Goal: Find specific page/section: Find specific page/section

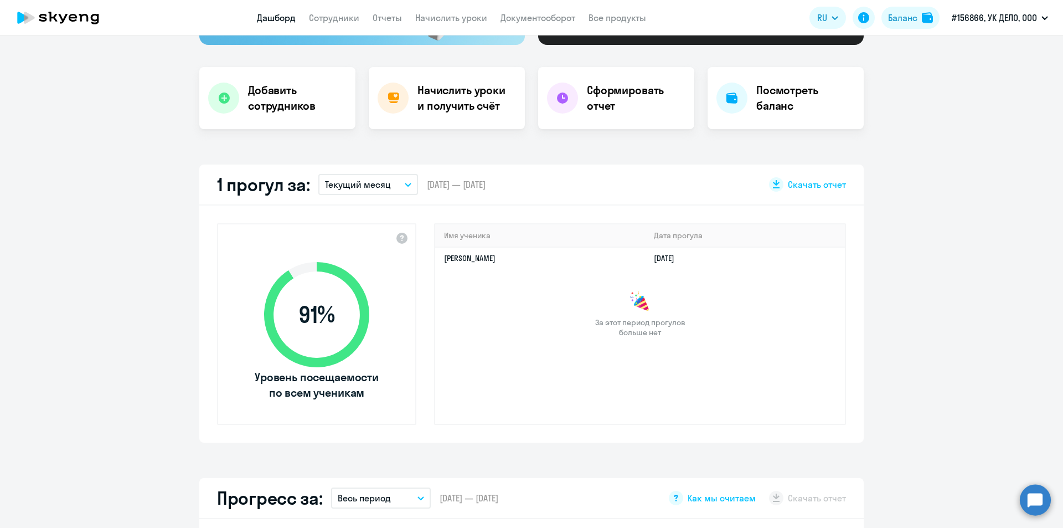
scroll to position [221, 0]
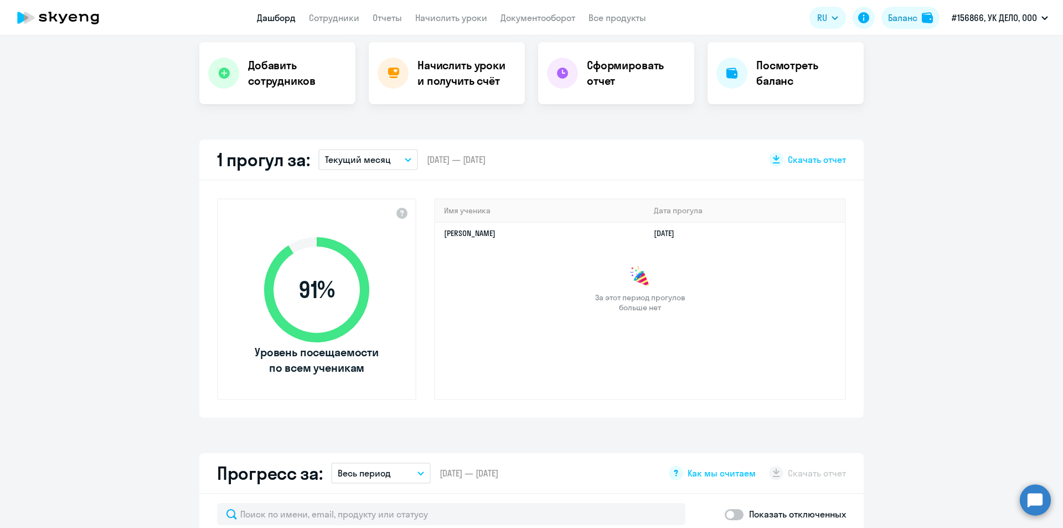
select select "30"
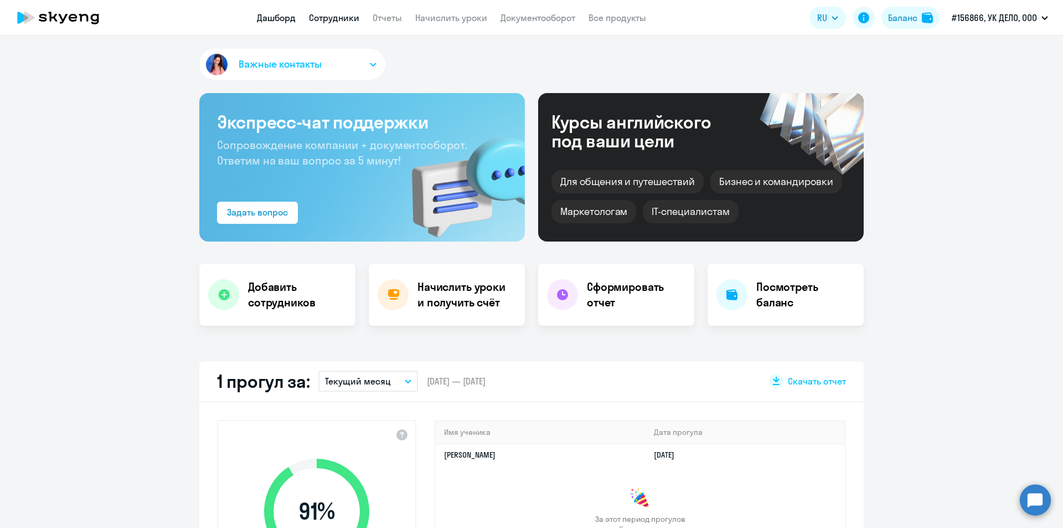
click at [344, 17] on link "Сотрудники" at bounding box center [334, 17] width 50 height 11
select select "30"
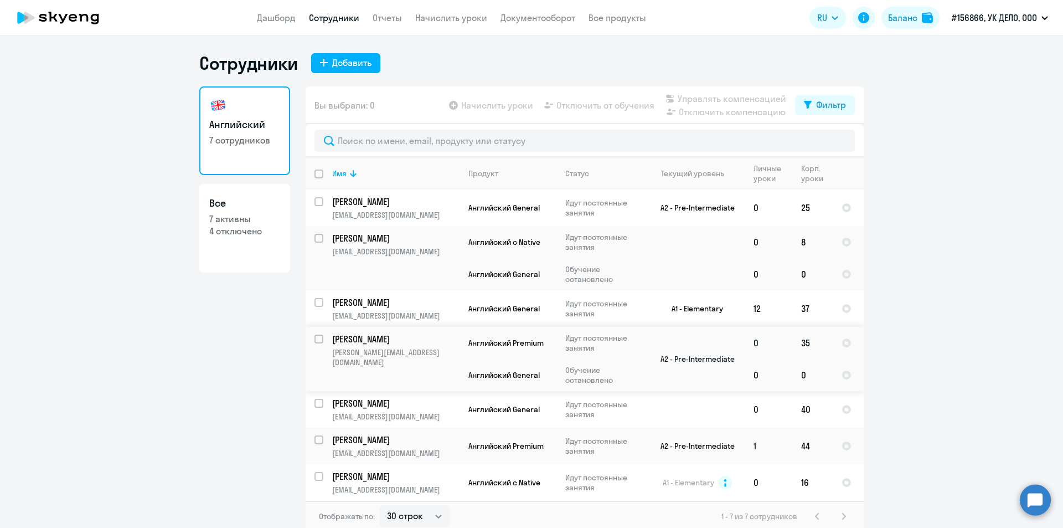
scroll to position [4, 0]
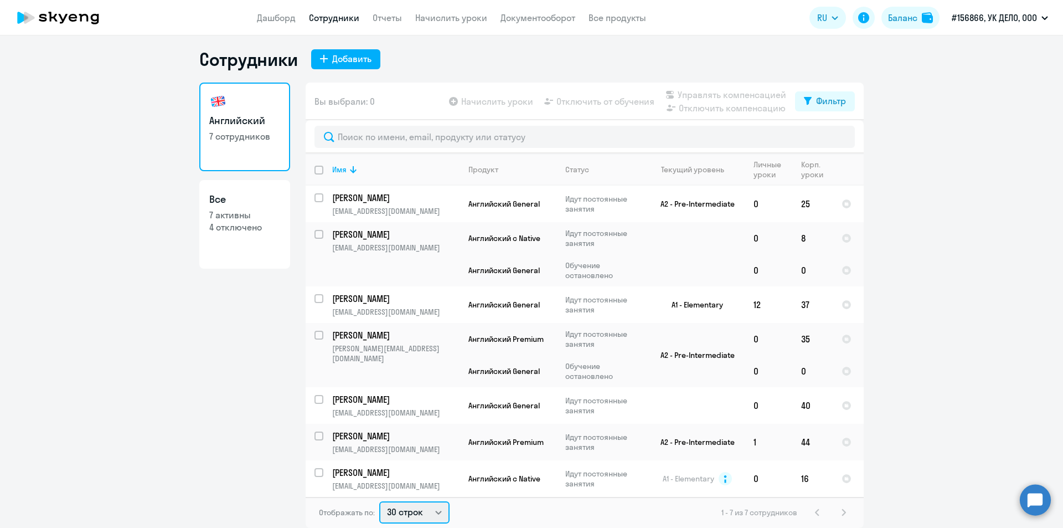
click at [406, 513] on select "30 строк 50 строк 100 строк" at bounding box center [414, 512] width 70 height 22
click at [407, 513] on select "30 строк 50 строк 100 строк" at bounding box center [414, 512] width 70 height 22
click at [967, 255] on ng-component "Сотрудники Добавить Английский 7 сотрудников Все 7 активны 4 отключено Вы выбра…" at bounding box center [531, 287] width 1063 height 479
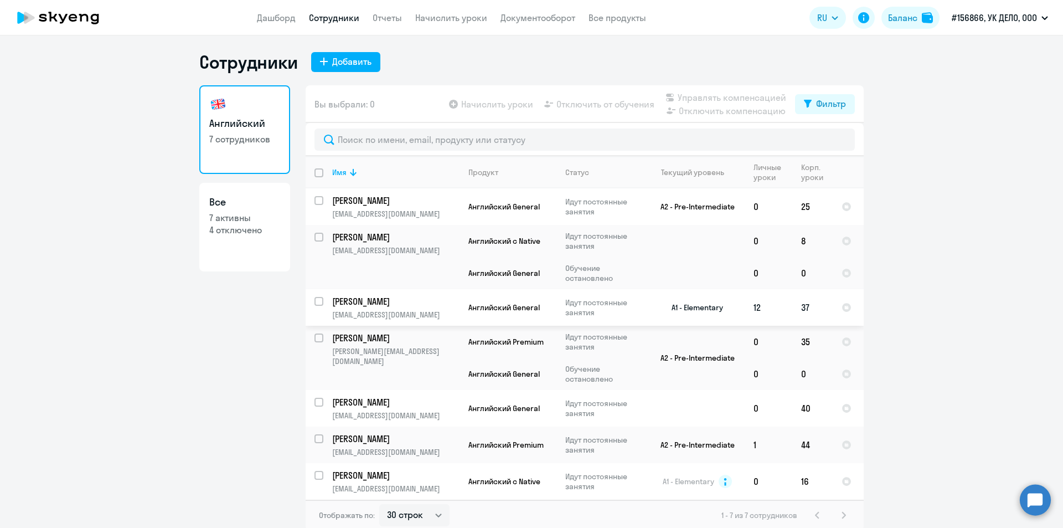
scroll to position [0, 0]
